Goal: Information Seeking & Learning: Learn about a topic

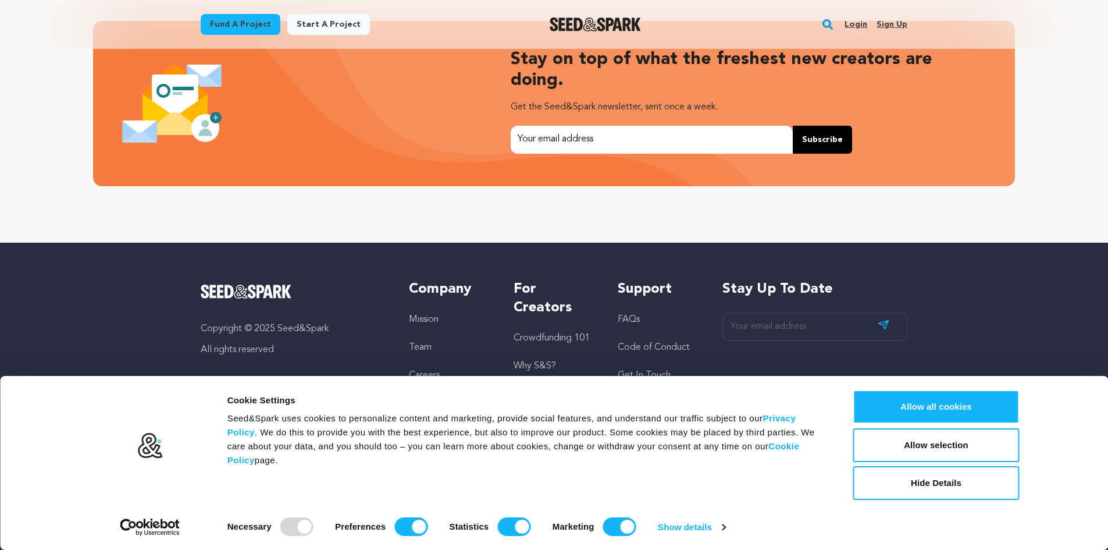
scroll to position [0, 298]
click at [974, 412] on button "Allow all cookies" at bounding box center [936, 407] width 166 height 34
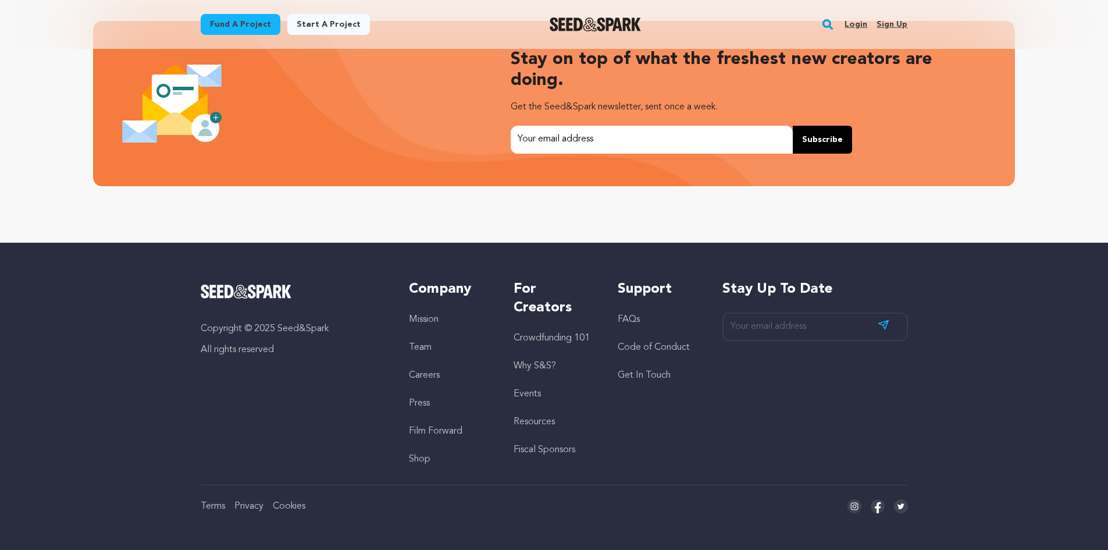
scroll to position [0, 0]
click at [640, 316] on link "FAQs" at bounding box center [629, 319] width 22 height 9
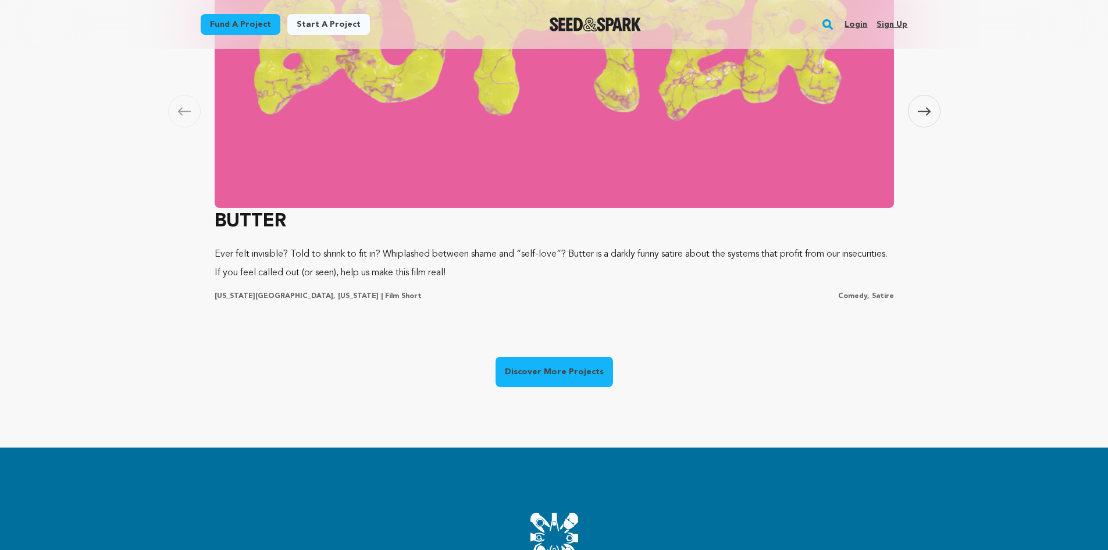
scroll to position [783, 0]
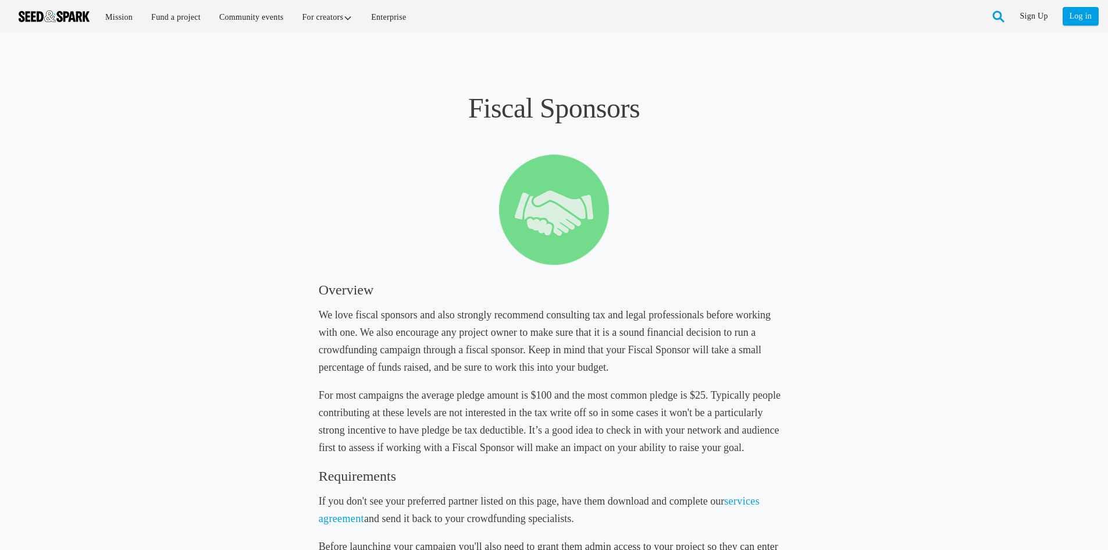
drag, startPoint x: 308, startPoint y: 316, endPoint x: 295, endPoint y: 116, distance: 200.6
